Goal: Check status: Check status

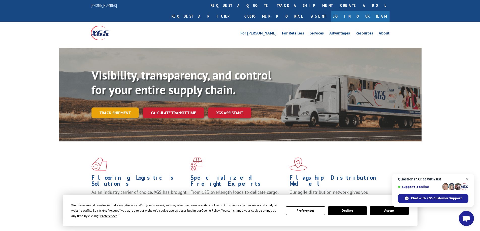
click at [121, 108] on link "Track shipment" at bounding box center [114, 113] width 47 height 11
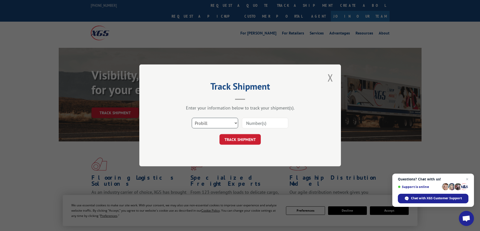
click at [223, 125] on select "Select category... Probill BOL PO" at bounding box center [215, 123] width 46 height 11
select select "bol"
click at [192, 118] on select "Select category... Probill BOL PO" at bounding box center [215, 123] width 46 height 11
click at [273, 124] on input at bounding box center [265, 123] width 46 height 11
type input "738094"
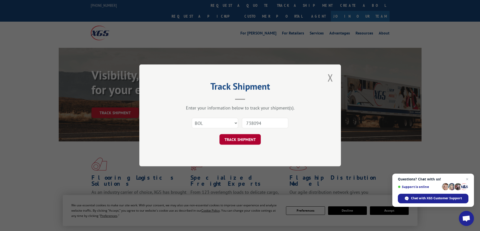
click at [252, 137] on button "TRACK SHIPMENT" at bounding box center [240, 140] width 41 height 11
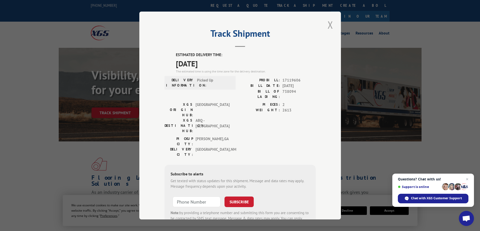
click at [329, 25] on button "Close modal" at bounding box center [330, 25] width 9 height 14
